Goal: Check status: Check status

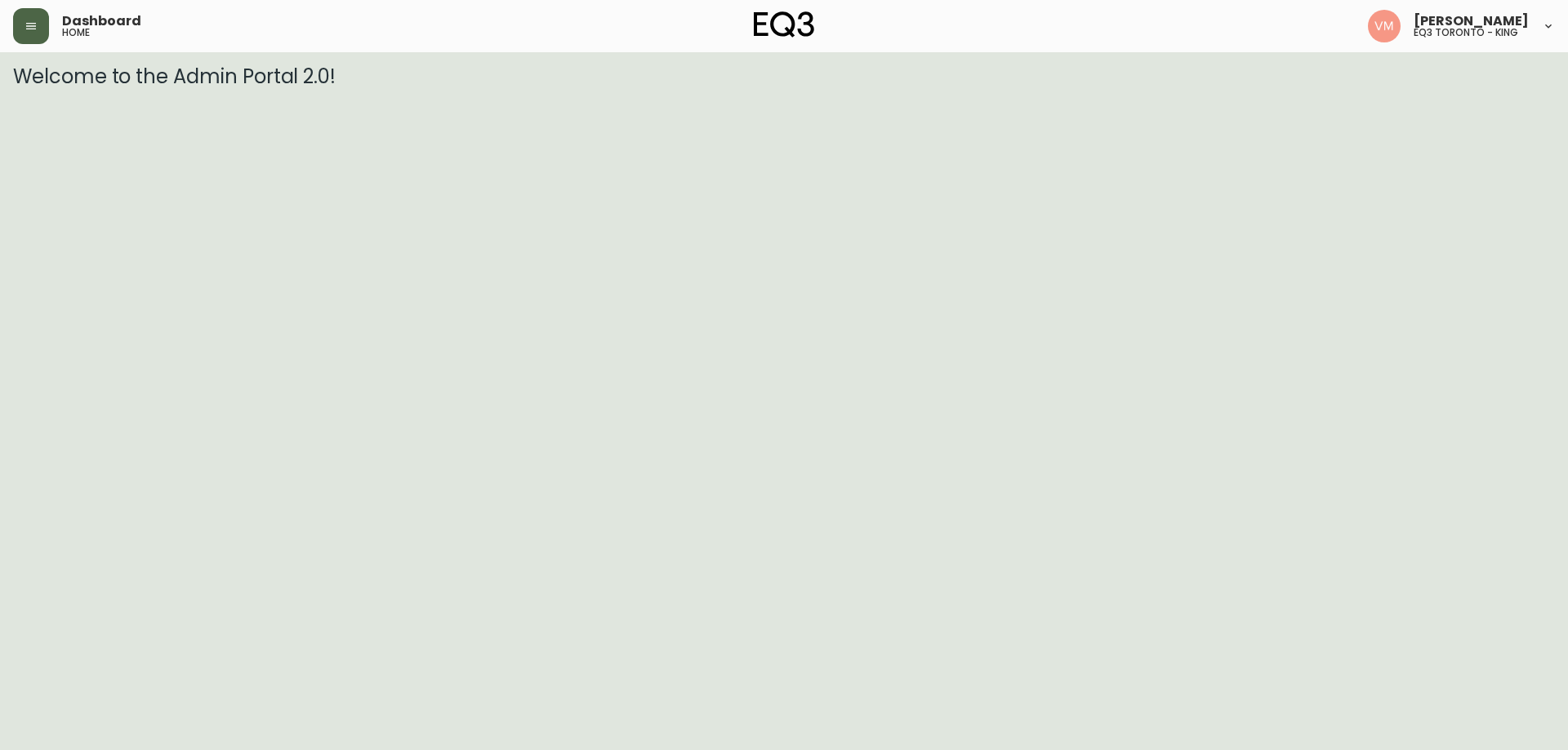
click at [30, 15] on button "button" at bounding box center [31, 26] width 36 height 36
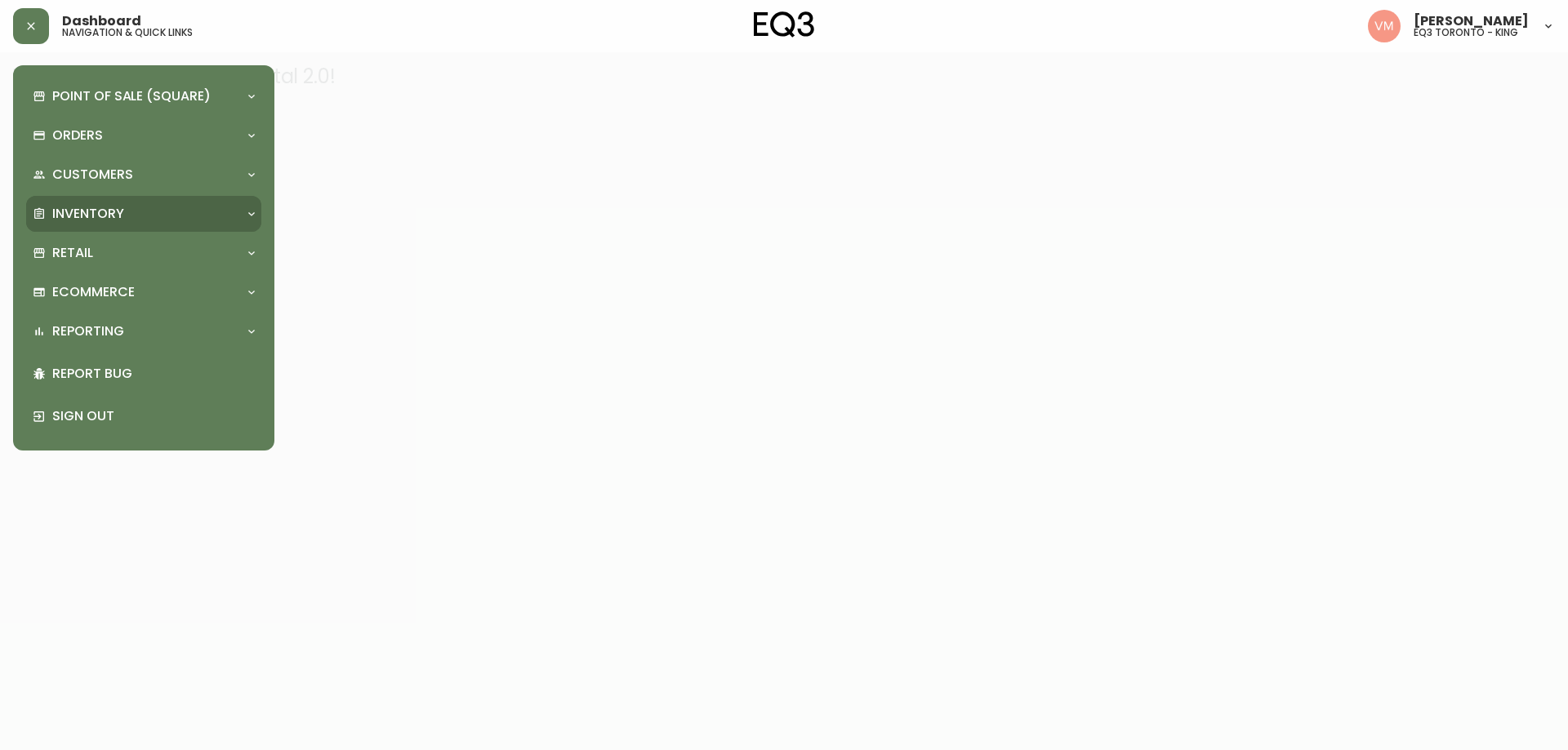
click at [123, 227] on div "Inventory" at bounding box center [143, 213] width 235 height 36
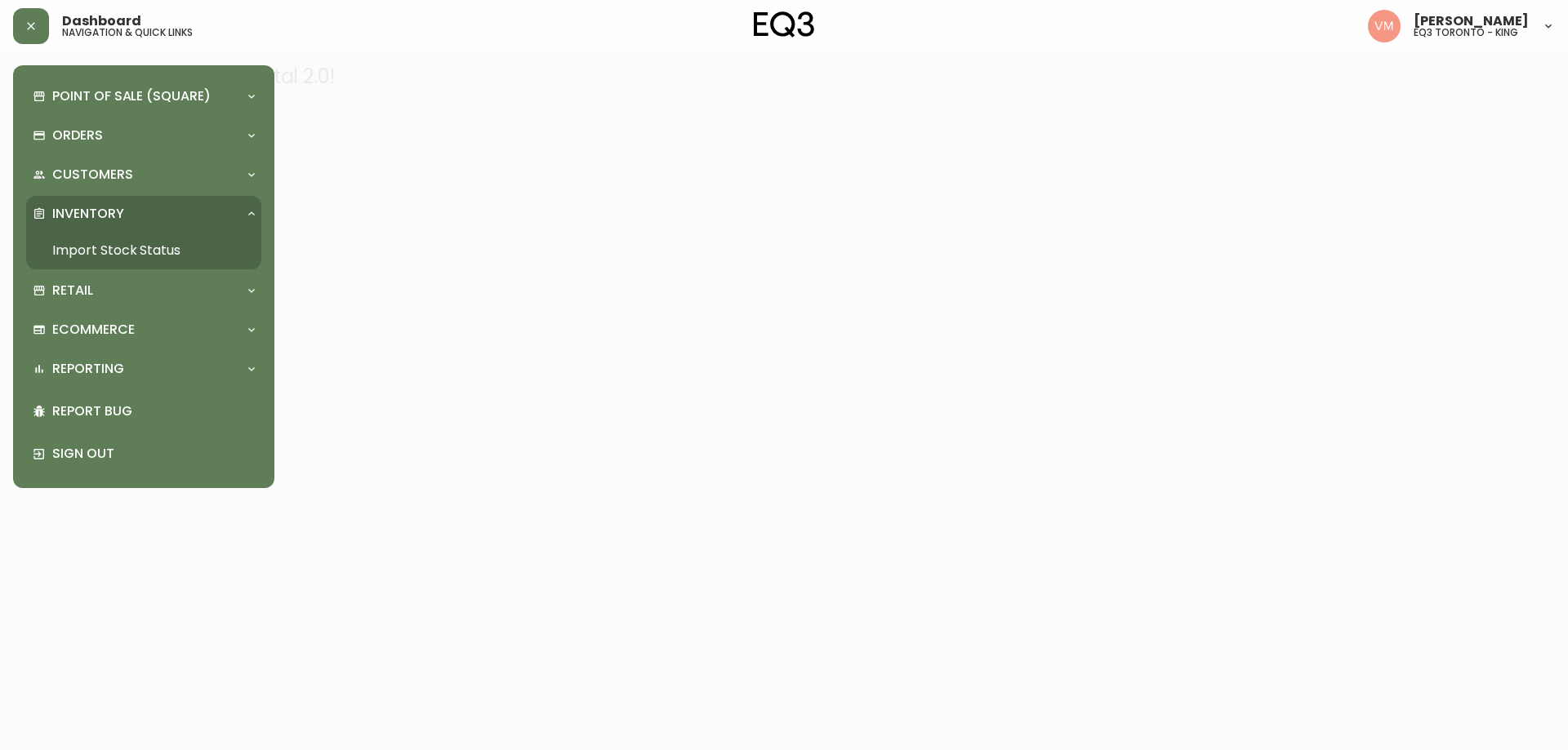
click at [146, 249] on link "Import Stock Status" at bounding box center [143, 251] width 235 height 38
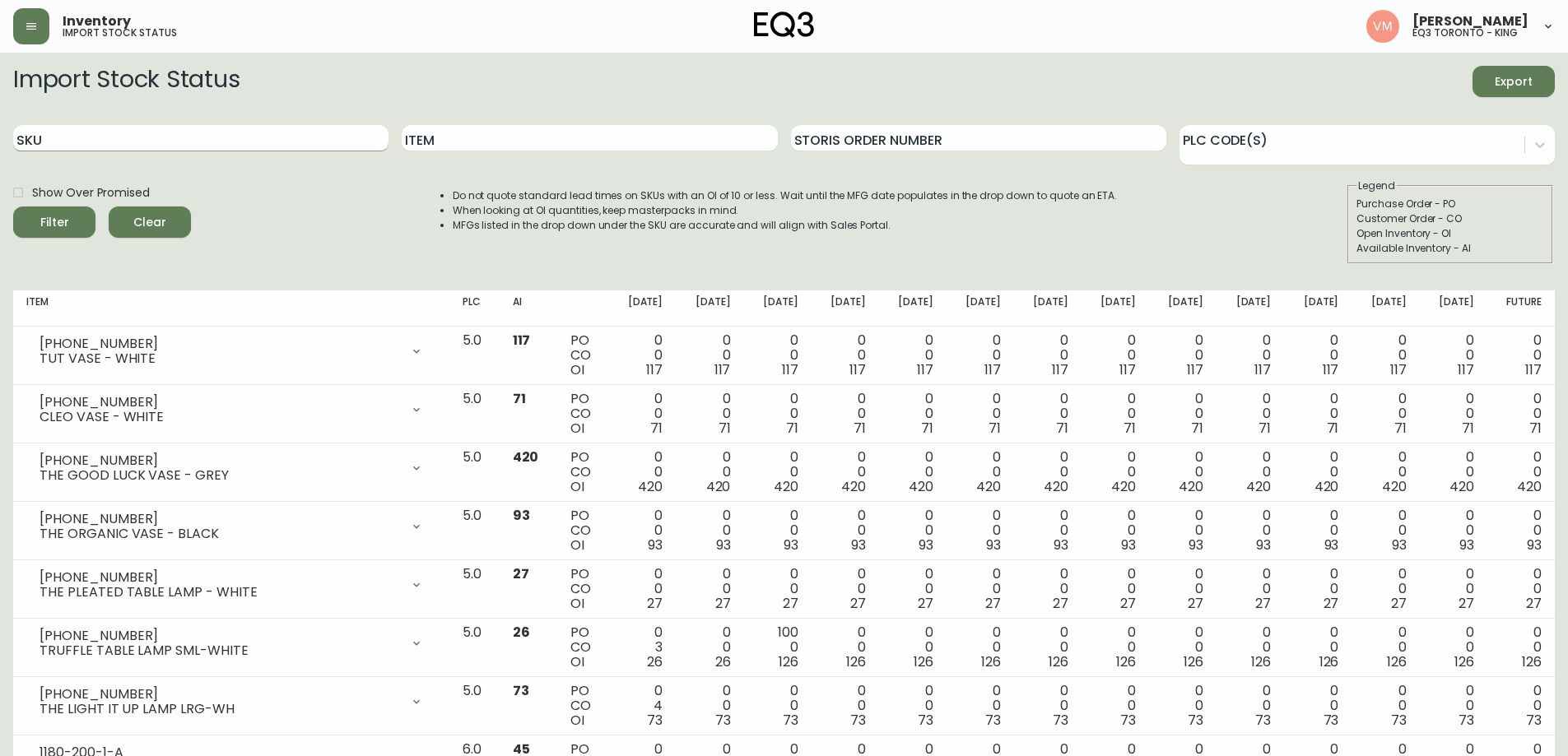
click at [290, 149] on input "SKU" at bounding box center [200, 138] width 376 height 26
paste input "3020-422-45-A"
type input "3020-422-45-A"
click at [13, 206] on button "Filter" at bounding box center [54, 221] width 83 height 31
